Goal: Information Seeking & Learning: Check status

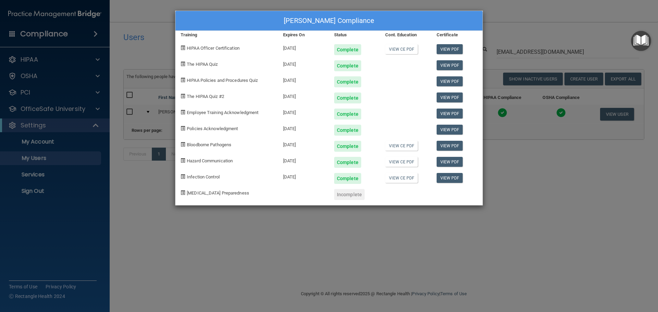
select select "20"
click at [352, 236] on div "Kirsten Dutton's Compliance Training Expires On Status Cont. Education Certific…" at bounding box center [329, 156] width 658 height 312
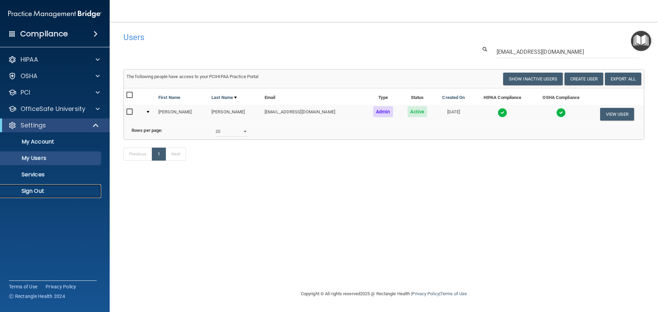
click at [60, 191] on p "Sign Out" at bounding box center [51, 191] width 94 height 7
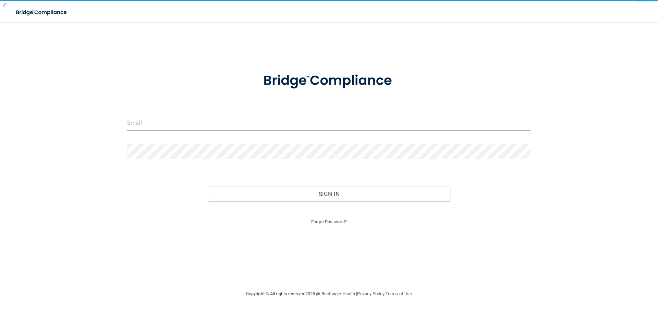
type input "cfletcher@rectanglehealth.com"
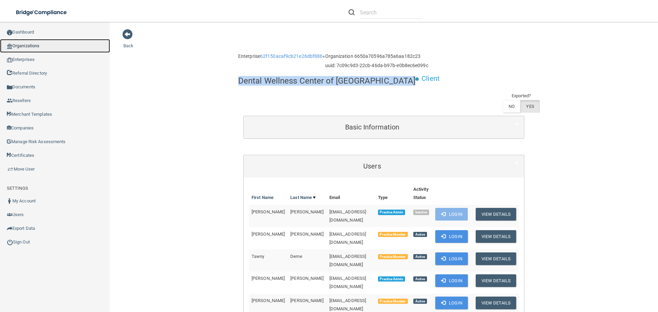
click at [52, 49] on link "Organizations" at bounding box center [55, 46] width 110 height 14
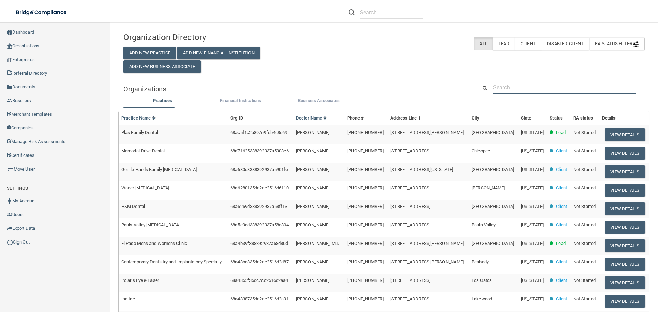
click at [517, 87] on input "text" at bounding box center [564, 87] width 143 height 13
paste input "emerald@maitriobyn.com"
type input "emerald@maitriobyn.com"
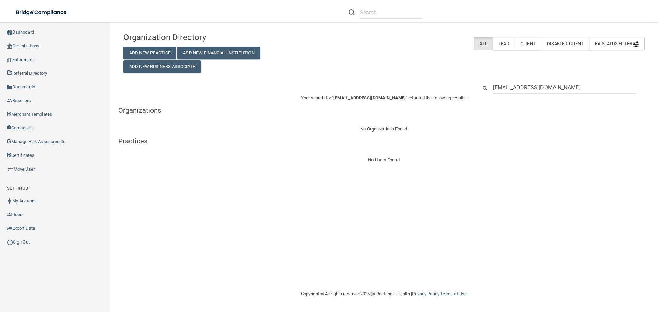
drag, startPoint x: 513, startPoint y: 87, endPoint x: 469, endPoint y: 86, distance: 43.9
click at [469, 86] on div "emerald@maitriobyn.com" at bounding box center [383, 87] width 531 height 13
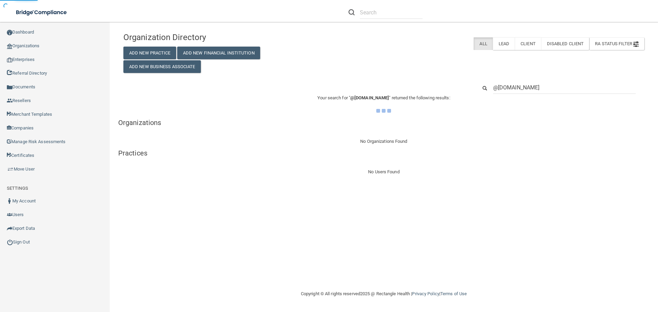
type input "@maitriobyn.com"
click at [467, 86] on div "@maitriobyn.com" at bounding box center [383, 87] width 531 height 13
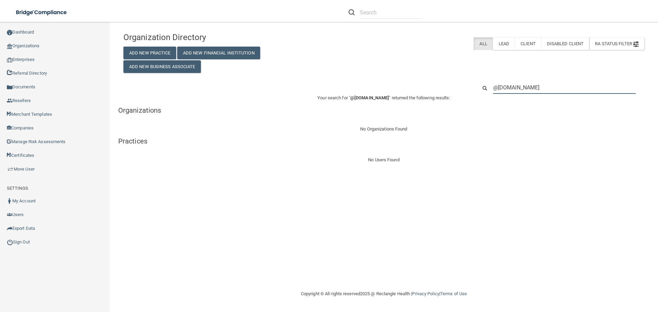
drag, startPoint x: 557, startPoint y: 86, endPoint x: 441, endPoint y: 87, distance: 115.5
click at [442, 87] on div "@maitriobyn.com" at bounding box center [383, 87] width 531 height 13
paste input "(802) 861-4225"
type input "(802) 861-4225"
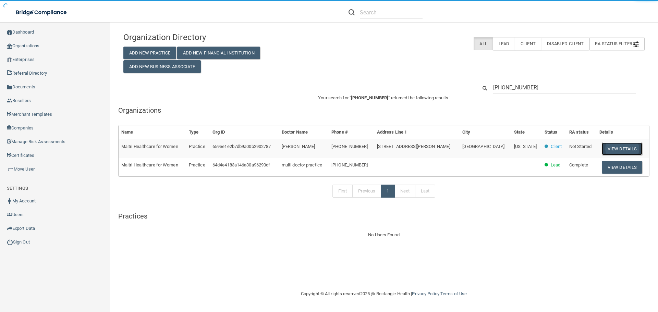
click at [609, 148] on button "View Details" at bounding box center [622, 149] width 40 height 13
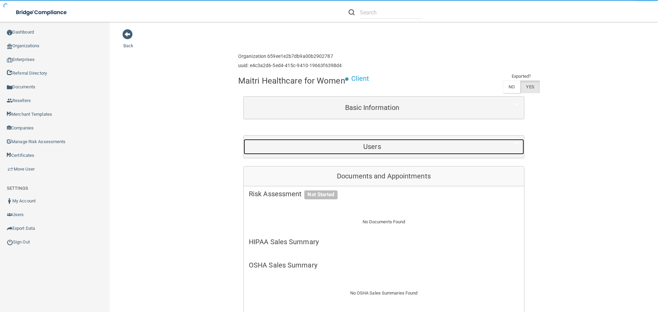
click at [349, 143] on div "Users" at bounding box center [372, 146] width 257 height 15
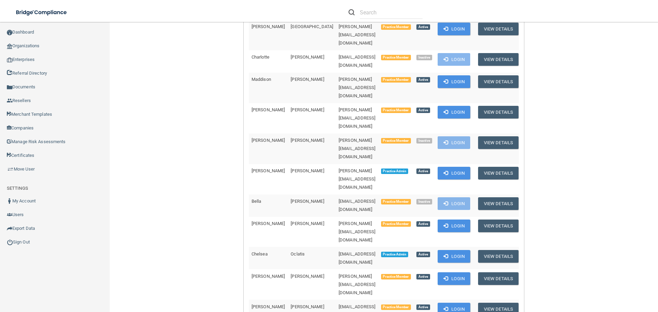
scroll to position [1062, 0]
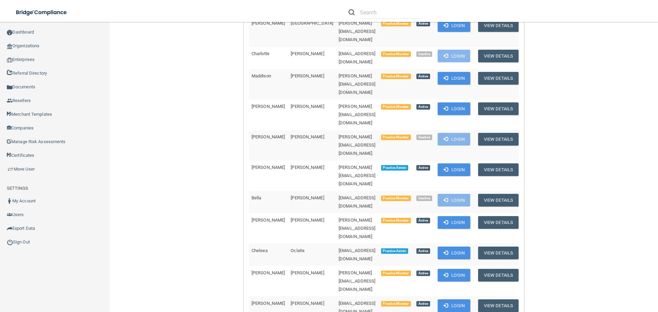
copy td "emerald@maitriobgyn.com"
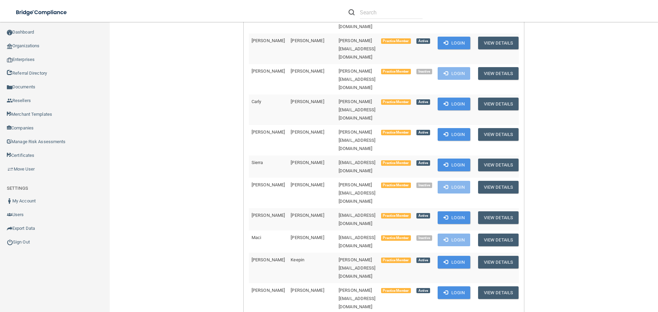
scroll to position [720, 0]
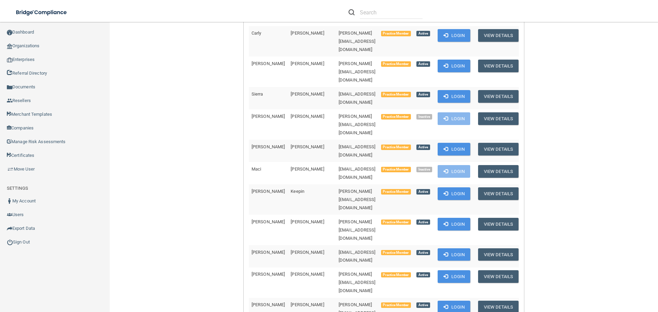
click at [22, 44] on link "Organizations" at bounding box center [55, 46] width 110 height 14
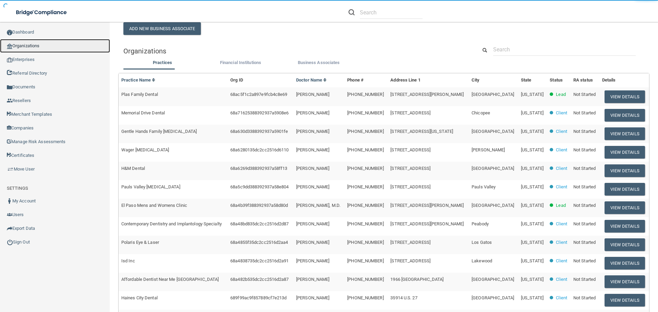
scroll to position [37, 0]
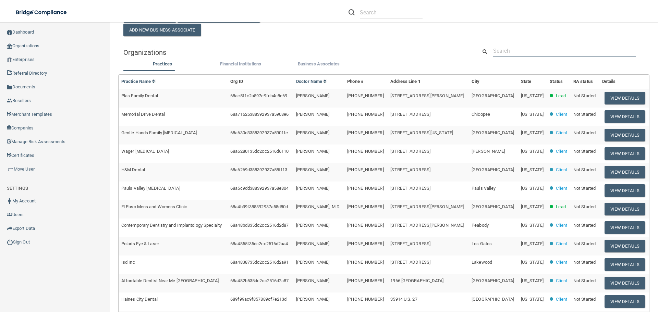
click at [520, 52] on input "text" at bounding box center [564, 51] width 143 height 13
paste input "[EMAIL_ADDRESS][DOMAIN_NAME]"
type input "[EMAIL_ADDRESS][DOMAIN_NAME]"
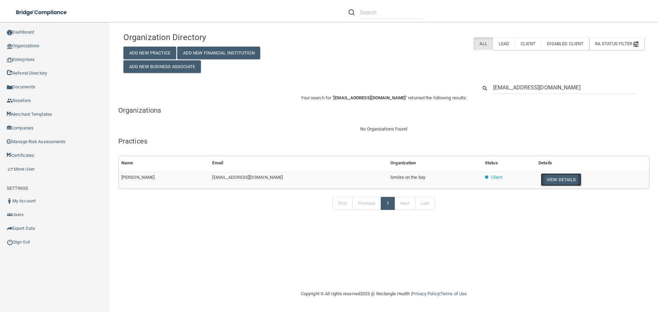
click at [552, 180] on button "View Details" at bounding box center [561, 179] width 40 height 13
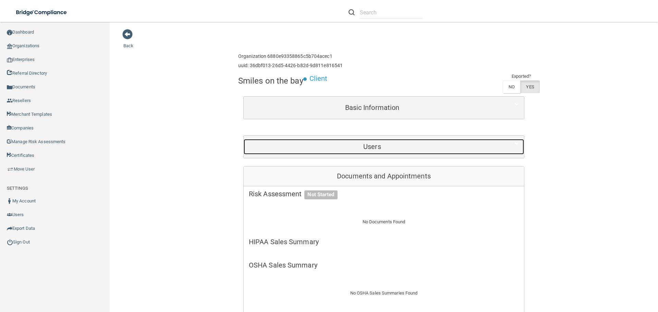
click at [334, 153] on div "Users" at bounding box center [372, 146] width 257 height 15
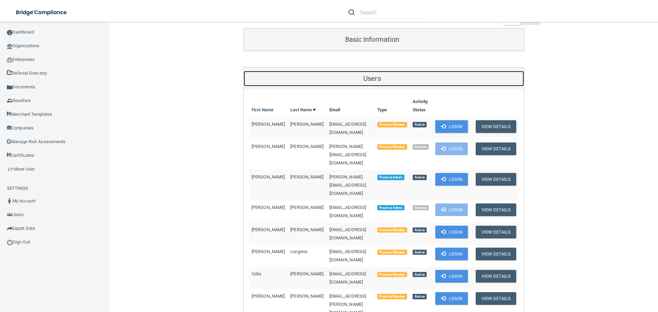
scroll to position [69, 0]
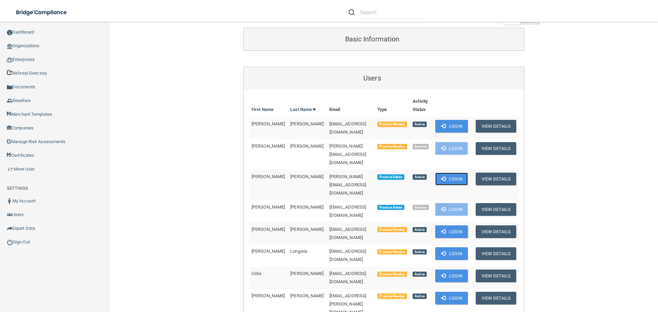
click at [445, 173] on button "Login" at bounding box center [451, 179] width 33 height 13
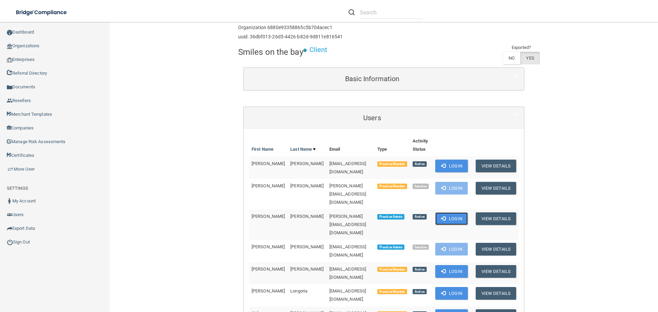
scroll to position [0, 0]
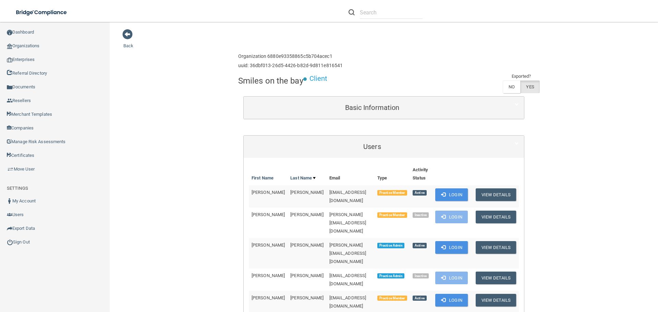
click at [258, 81] on h4 "Smiles on the bay" at bounding box center [270, 80] width 65 height 9
copy div "Smiles on the bay"
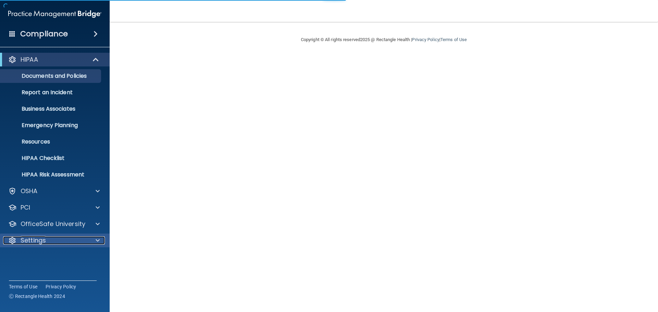
click at [81, 239] on div "Settings" at bounding box center [45, 240] width 85 height 8
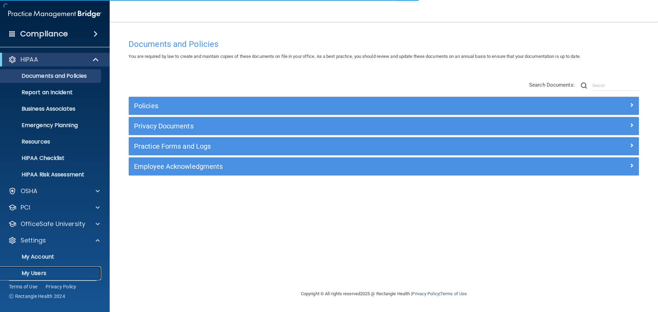
click at [52, 273] on p "My Users" at bounding box center [51, 273] width 94 height 7
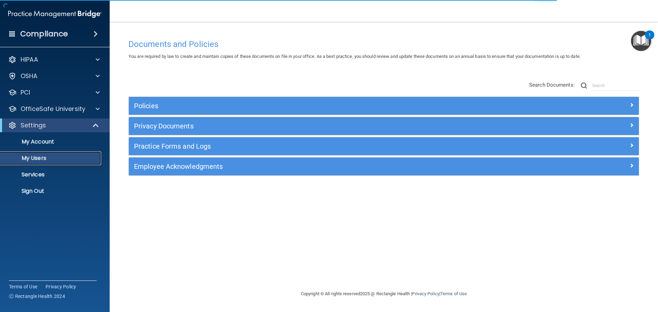
select select "20"
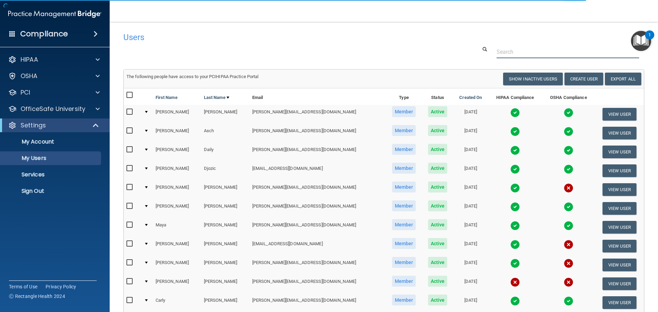
click at [513, 53] on input "text" at bounding box center [567, 52] width 143 height 13
paste input "emerald@maitriobgyn.com"
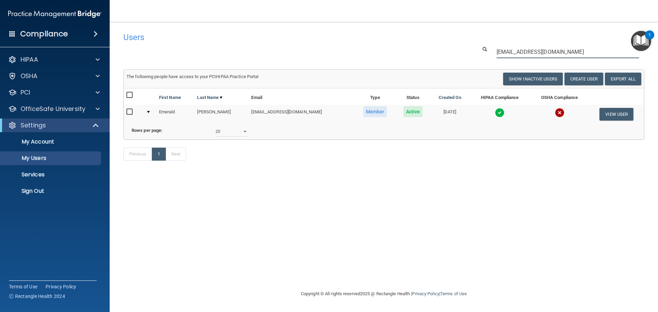
type input "emerald@maitriobgyn.com"
click at [495, 111] on img at bounding box center [500, 113] width 10 height 10
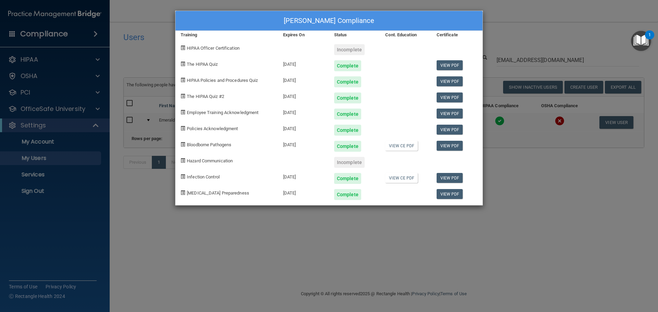
click at [413, 225] on div "Emerald Walsh's Compliance Training Expires On Status Cont. Education Certifica…" at bounding box center [329, 156] width 658 height 312
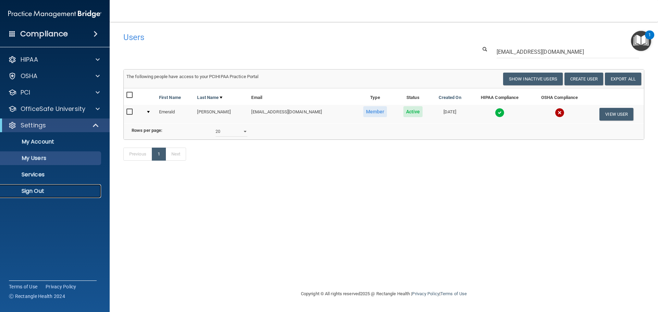
click at [52, 196] on link "Sign Out" at bounding box center [47, 191] width 108 height 14
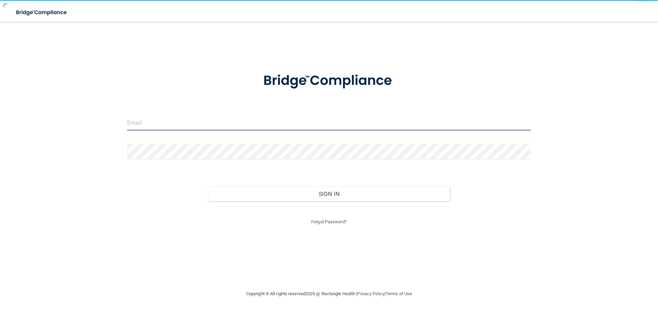
type input "cfletcher@rectanglehealth.com"
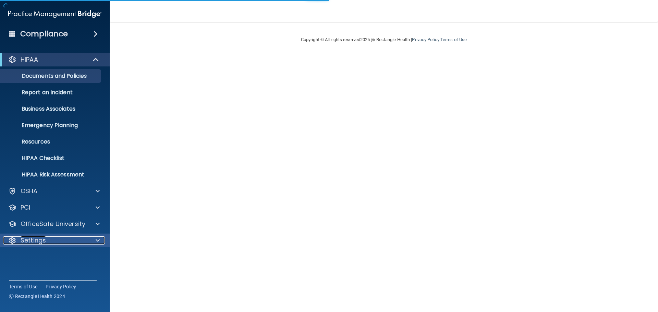
click at [40, 236] on p "Settings" at bounding box center [33, 240] width 25 height 8
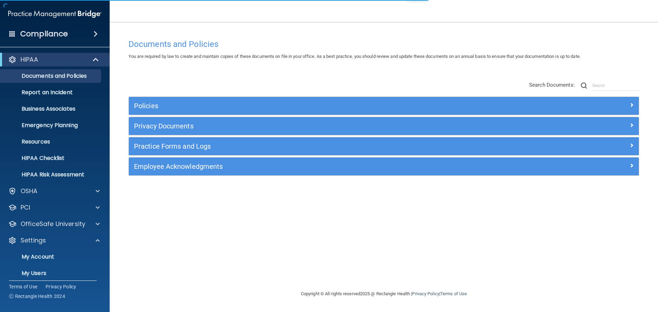
click at [33, 265] on ul "My Account My Users Services Sign Out" at bounding box center [55, 280] width 124 height 66
click at [33, 268] on link "My Users" at bounding box center [47, 274] width 108 height 14
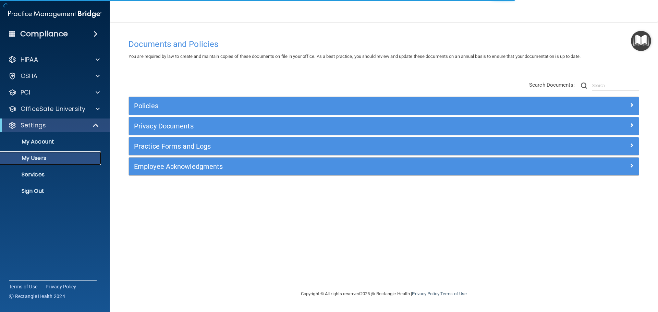
select select "20"
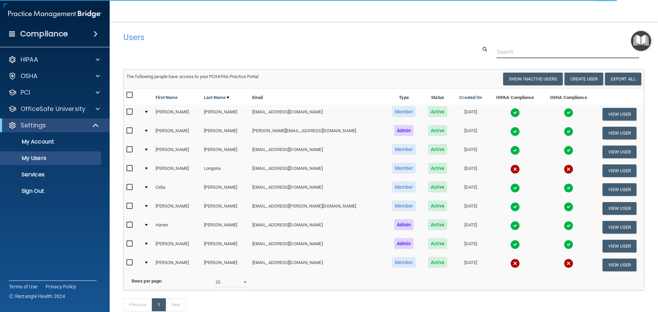
click at [499, 53] on input "text" at bounding box center [567, 52] width 143 height 13
paste input "[EMAIL_ADDRESS][DOMAIN_NAME]"
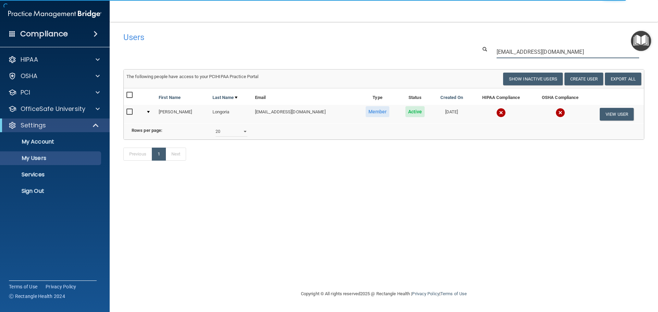
type input "[EMAIL_ADDRESS][DOMAIN_NAME]"
click at [496, 112] on img at bounding box center [501, 113] width 10 height 10
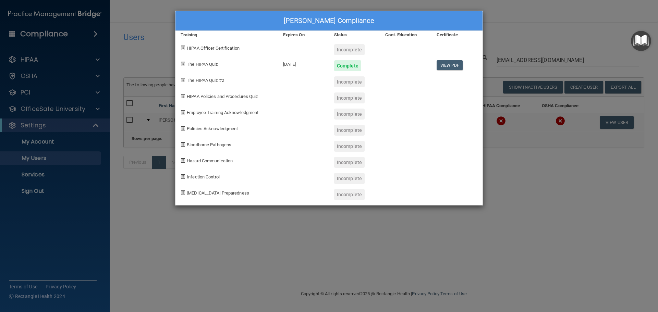
drag, startPoint x: 450, startPoint y: 219, endPoint x: 442, endPoint y: 226, distance: 10.7
click at [447, 220] on div "[PERSON_NAME] Compliance Training Expires On Status Cont. Education Certificate…" at bounding box center [329, 156] width 658 height 312
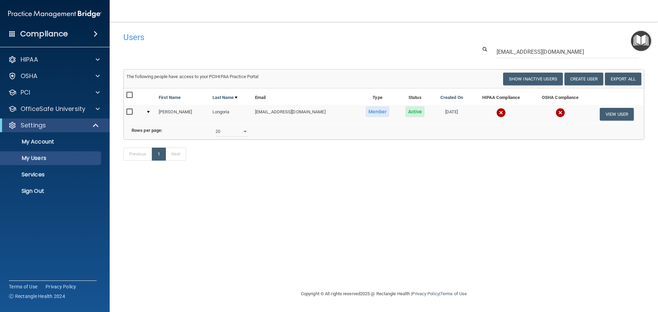
click at [496, 112] on img at bounding box center [501, 113] width 10 height 10
